Goal: Task Accomplishment & Management: Manage account settings

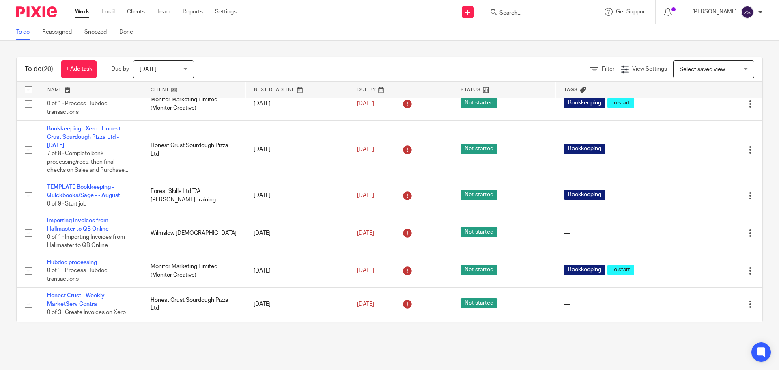
scroll to position [406, 0]
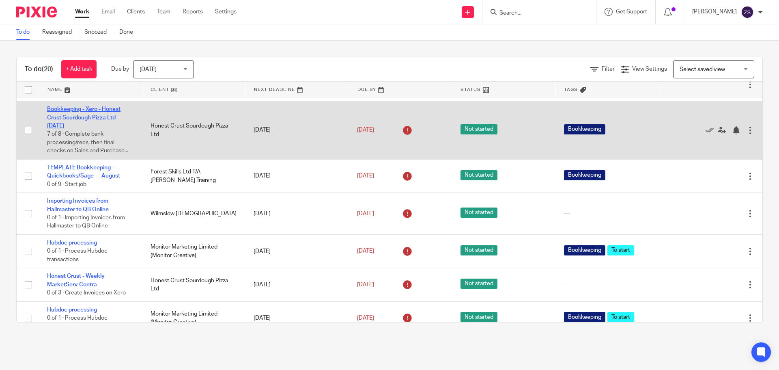
click at [86, 124] on link "Bookkeeping - Xero - Honest Crust Sourdough Pizza Ltd - August 2025" at bounding box center [83, 117] width 73 height 22
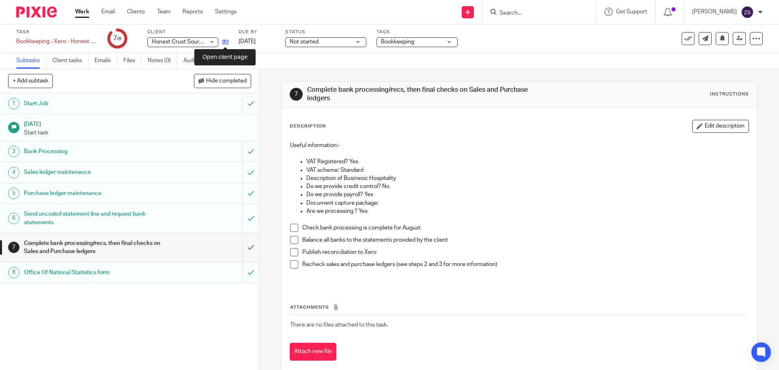
click at [227, 43] on icon at bounding box center [225, 42] width 6 height 6
click at [80, 13] on link "Work" at bounding box center [82, 12] width 14 height 8
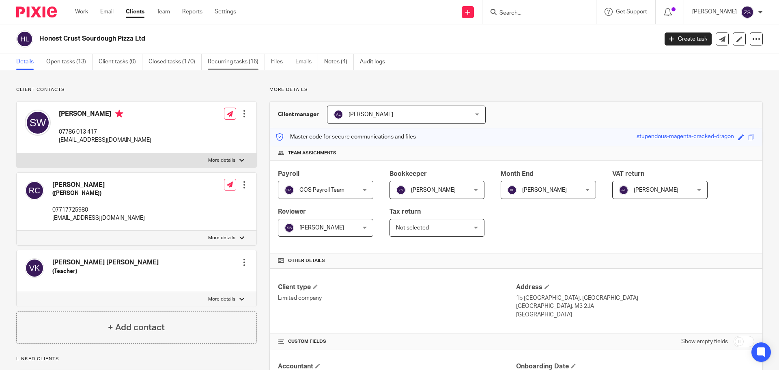
click at [241, 65] on link "Recurring tasks (16)" at bounding box center [236, 62] width 57 height 16
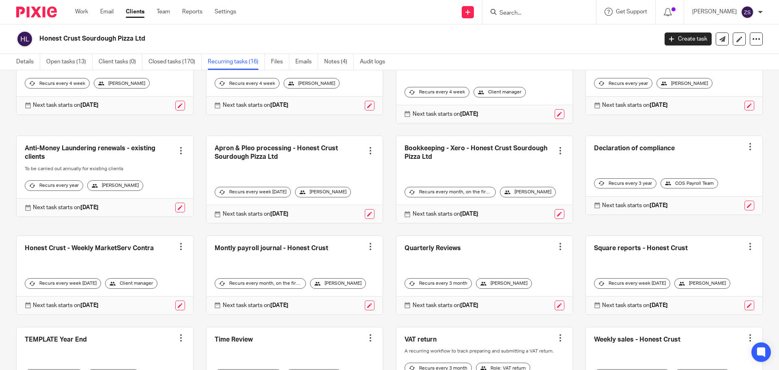
scroll to position [122, 0]
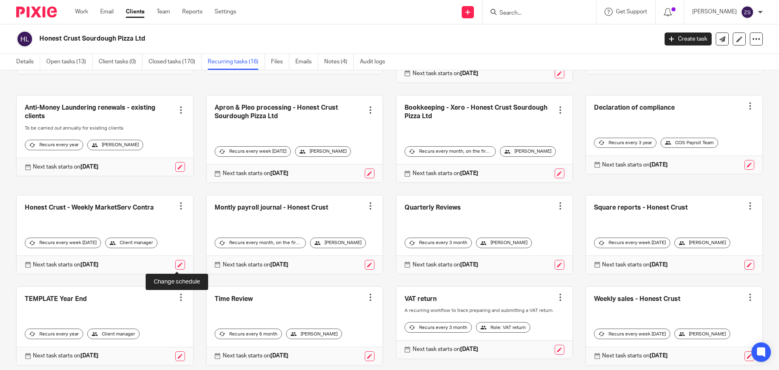
click at [176, 264] on link at bounding box center [180, 265] width 10 height 10
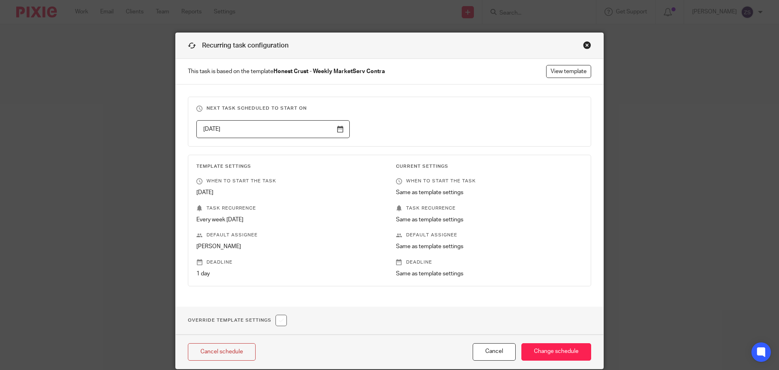
click at [248, 127] on input "[DATE]" at bounding box center [272, 129] width 153 height 18
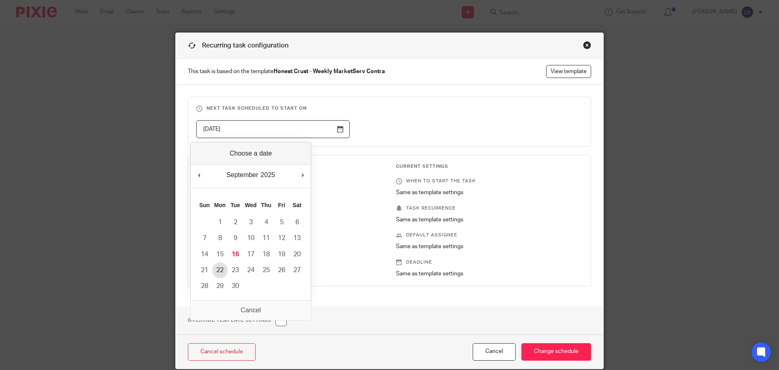
type input "[DATE]"
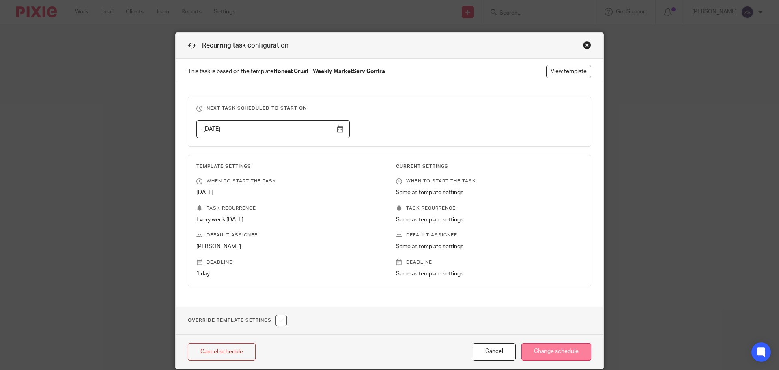
click at [529, 351] on input "Change schedule" at bounding box center [557, 351] width 70 height 17
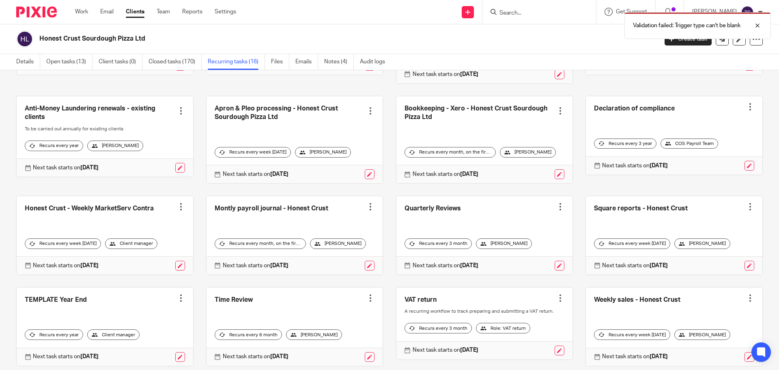
scroll to position [122, 0]
click at [177, 265] on link at bounding box center [180, 265] width 10 height 10
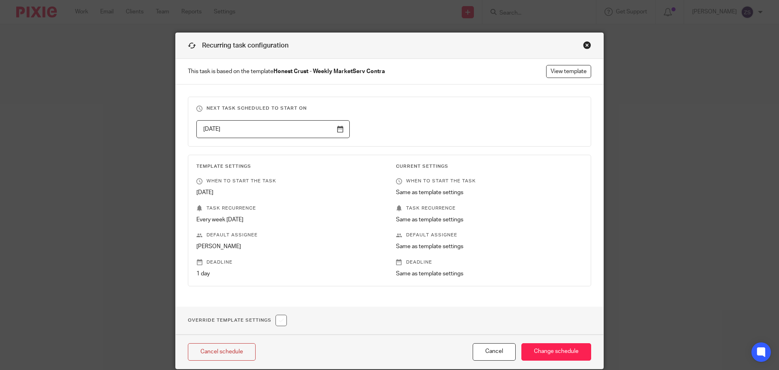
click at [339, 132] on input "[DATE]" at bounding box center [272, 129] width 153 height 18
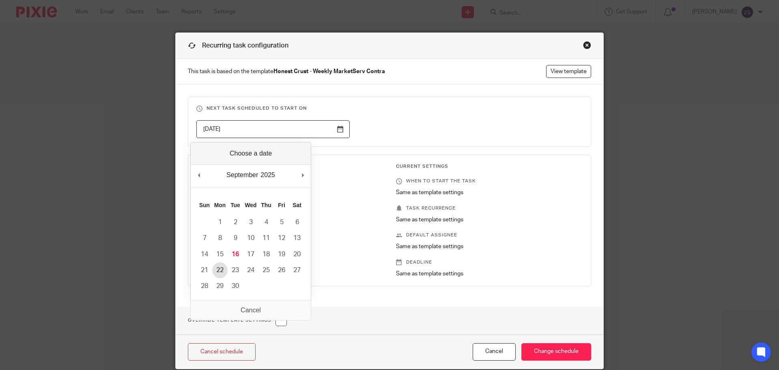
type input "[DATE]"
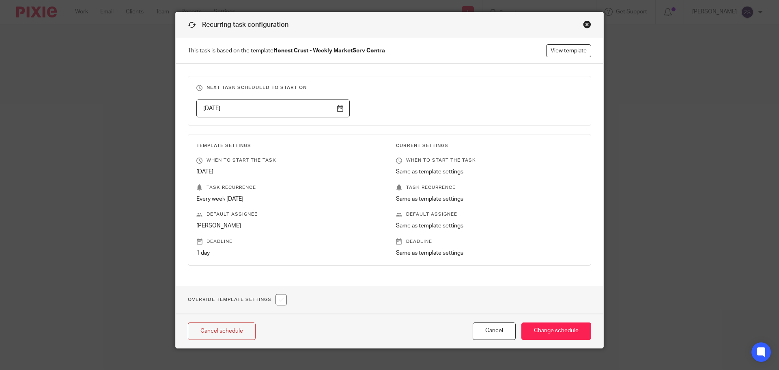
scroll to position [32, 0]
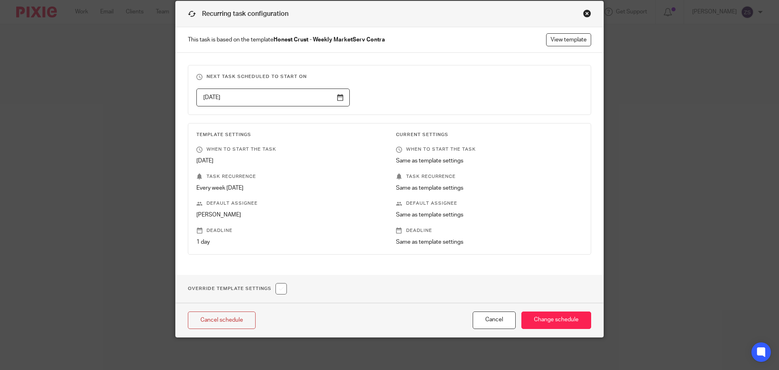
click at [280, 287] on input "checkbox" at bounding box center [281, 288] width 11 height 11
checkbox input "true"
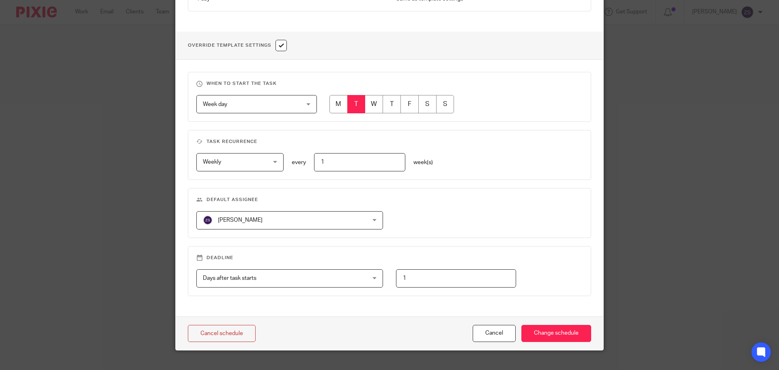
scroll to position [275, 0]
click at [273, 109] on span "Week day" at bounding box center [248, 103] width 91 height 17
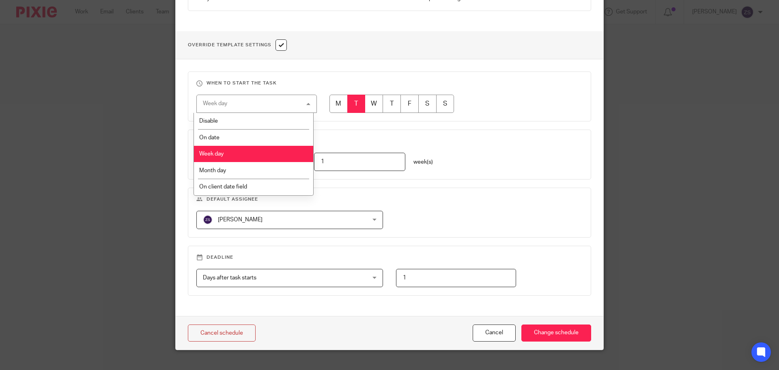
click at [277, 106] on div "Week day Week day" at bounding box center [256, 104] width 121 height 18
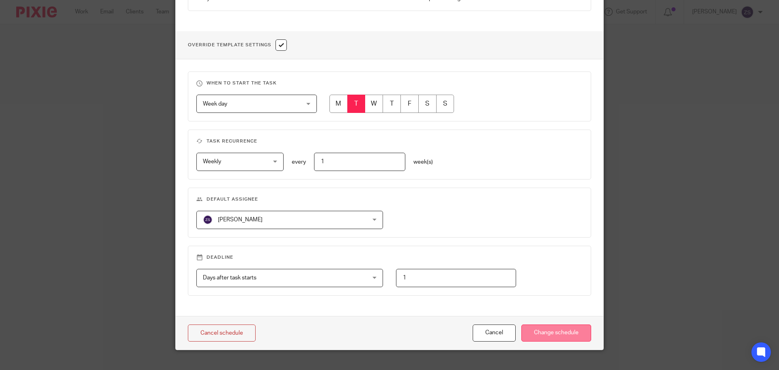
click at [530, 325] on input "Change schedule" at bounding box center [557, 332] width 70 height 17
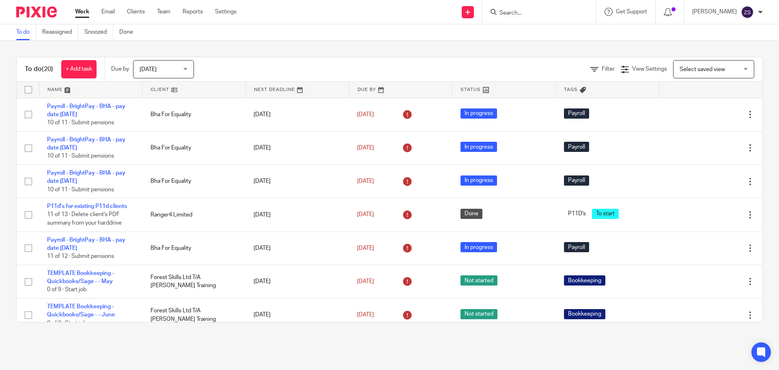
click at [515, 15] on input "Search" at bounding box center [535, 13] width 73 height 7
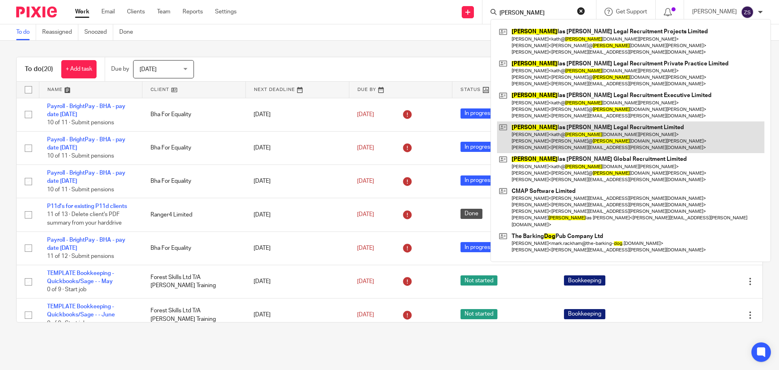
type input "[PERSON_NAME]"
click at [580, 132] on link at bounding box center [631, 137] width 268 height 32
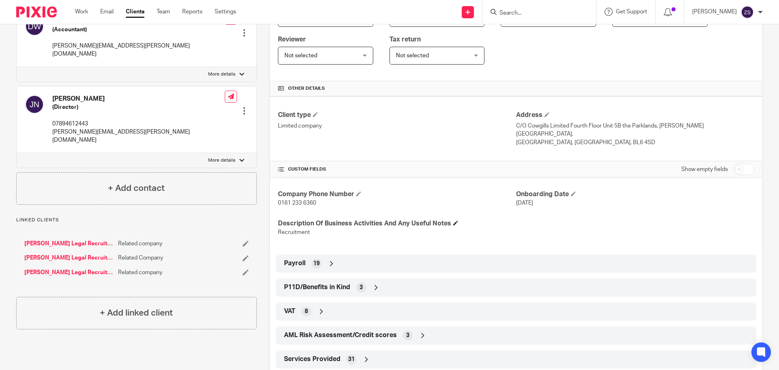
scroll to position [244, 0]
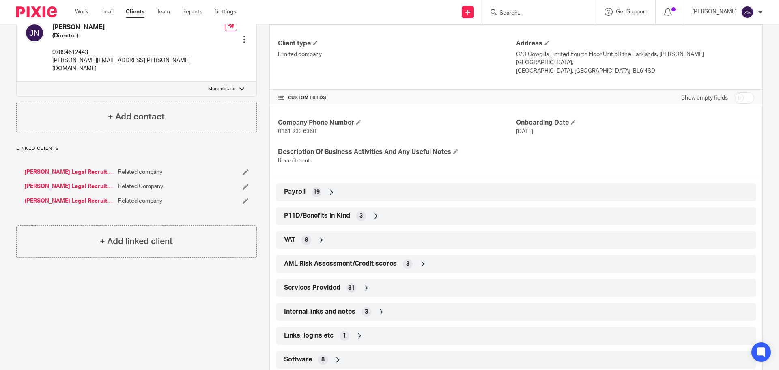
click at [333, 188] on icon at bounding box center [332, 192] width 8 height 8
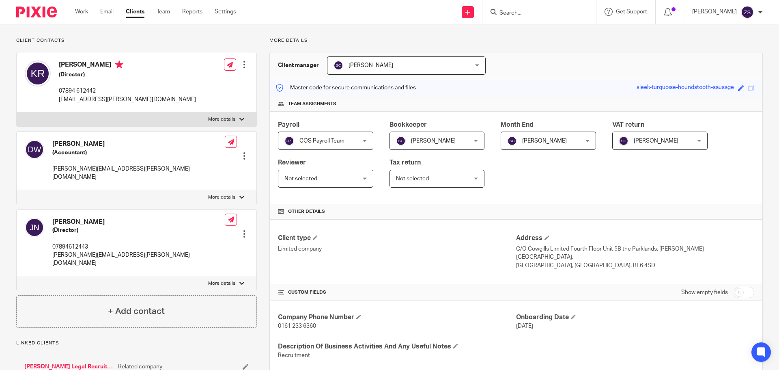
scroll to position [41, 0]
